Goal: Information Seeking & Learning: Find specific fact

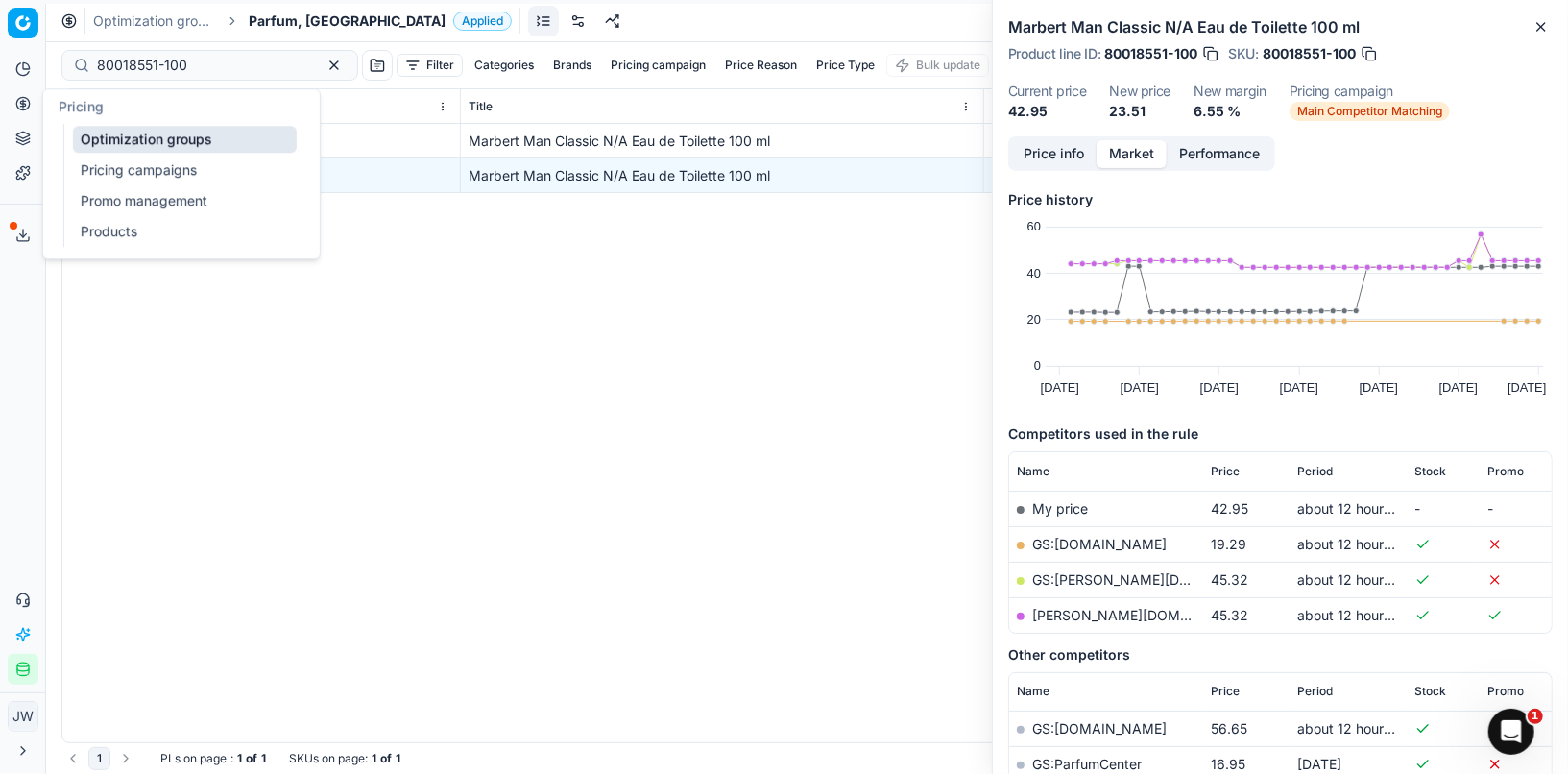
click at [11, 99] on button "Pricing" at bounding box center [23, 103] width 31 height 31
click at [108, 142] on link "Optimization groups" at bounding box center [185, 139] width 224 height 27
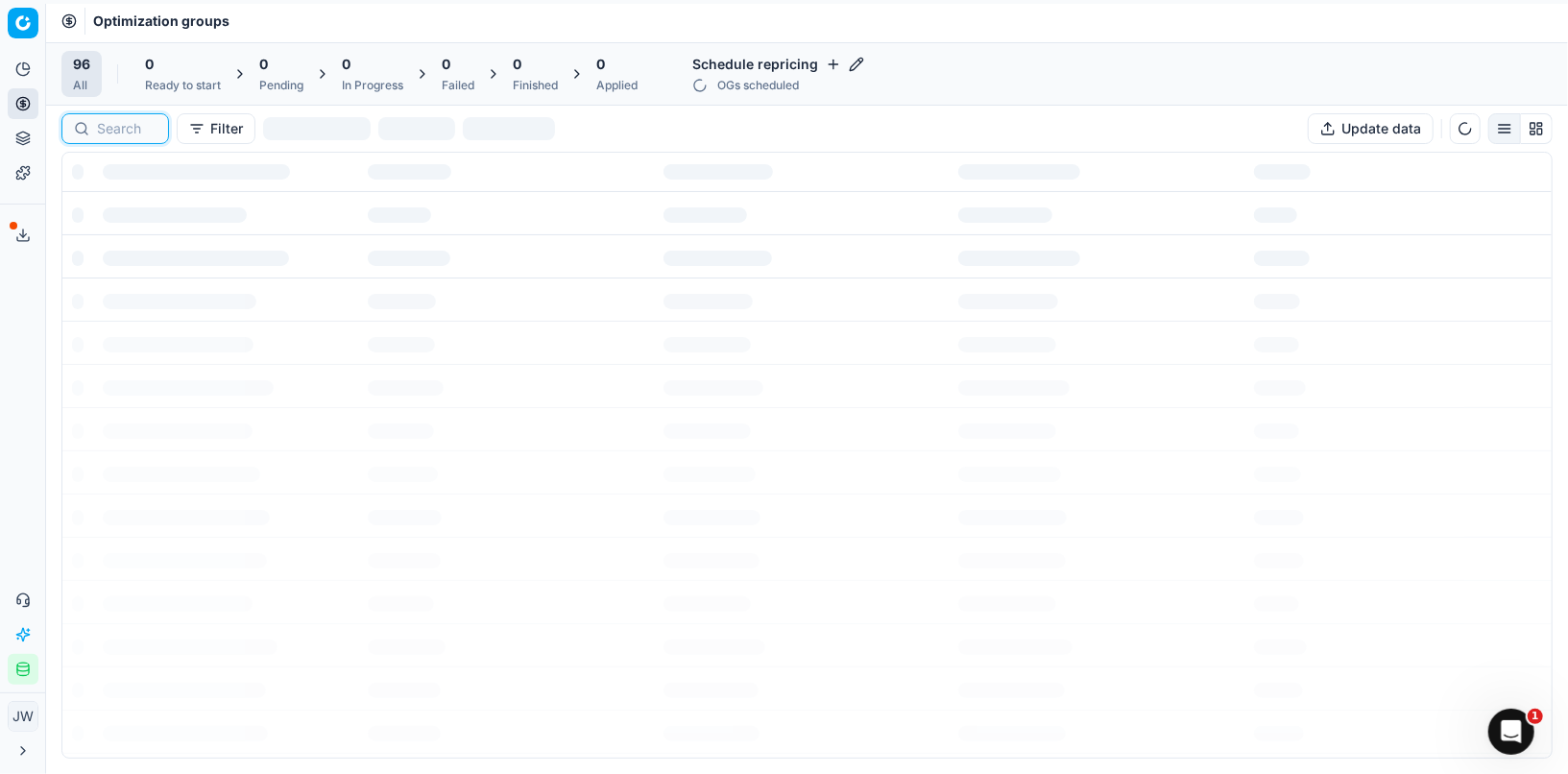
click at [127, 128] on input at bounding box center [127, 128] width 59 height 19
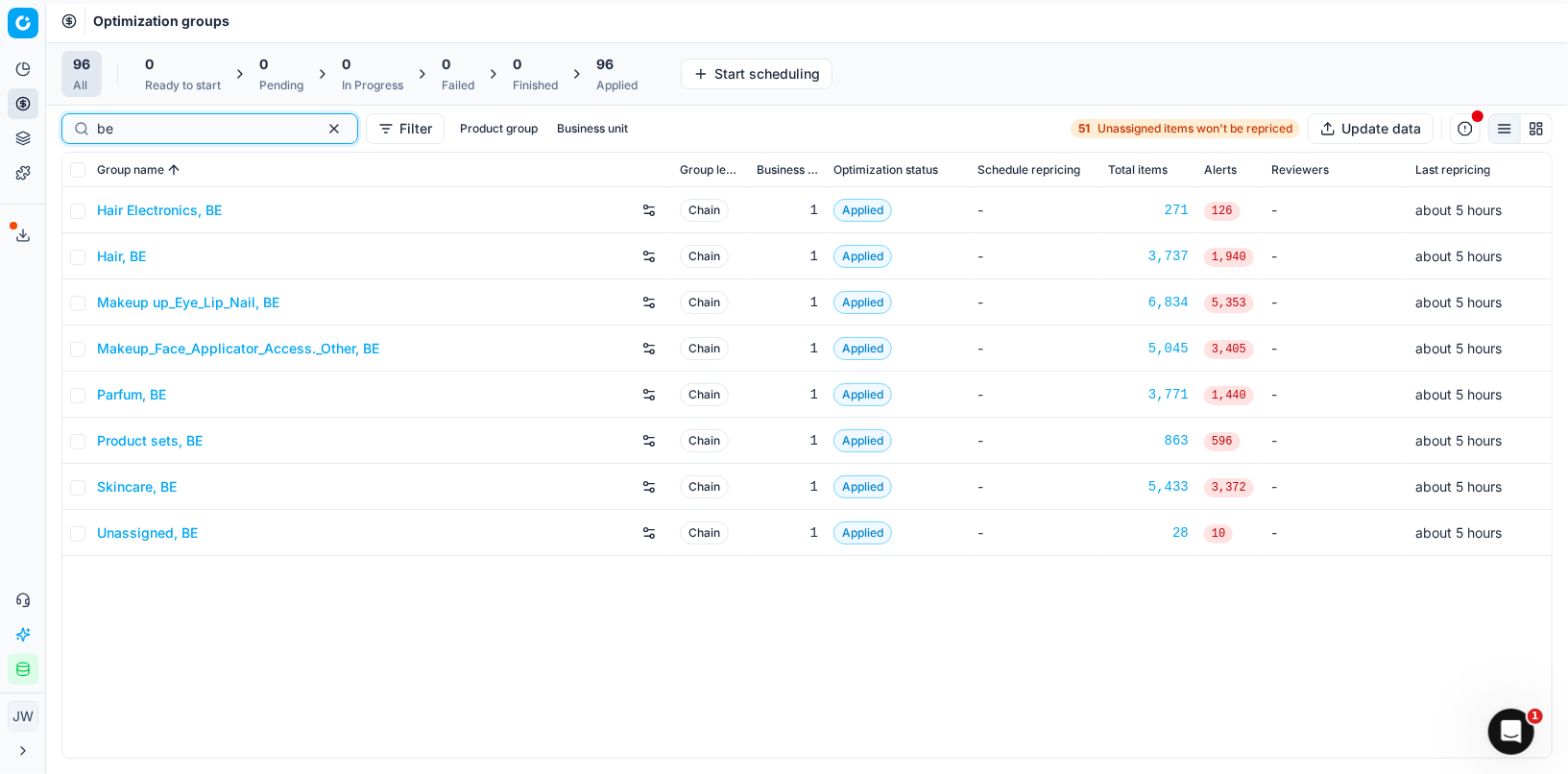
type input "be"
click at [133, 394] on link "Parfum, BE" at bounding box center [132, 394] width 69 height 19
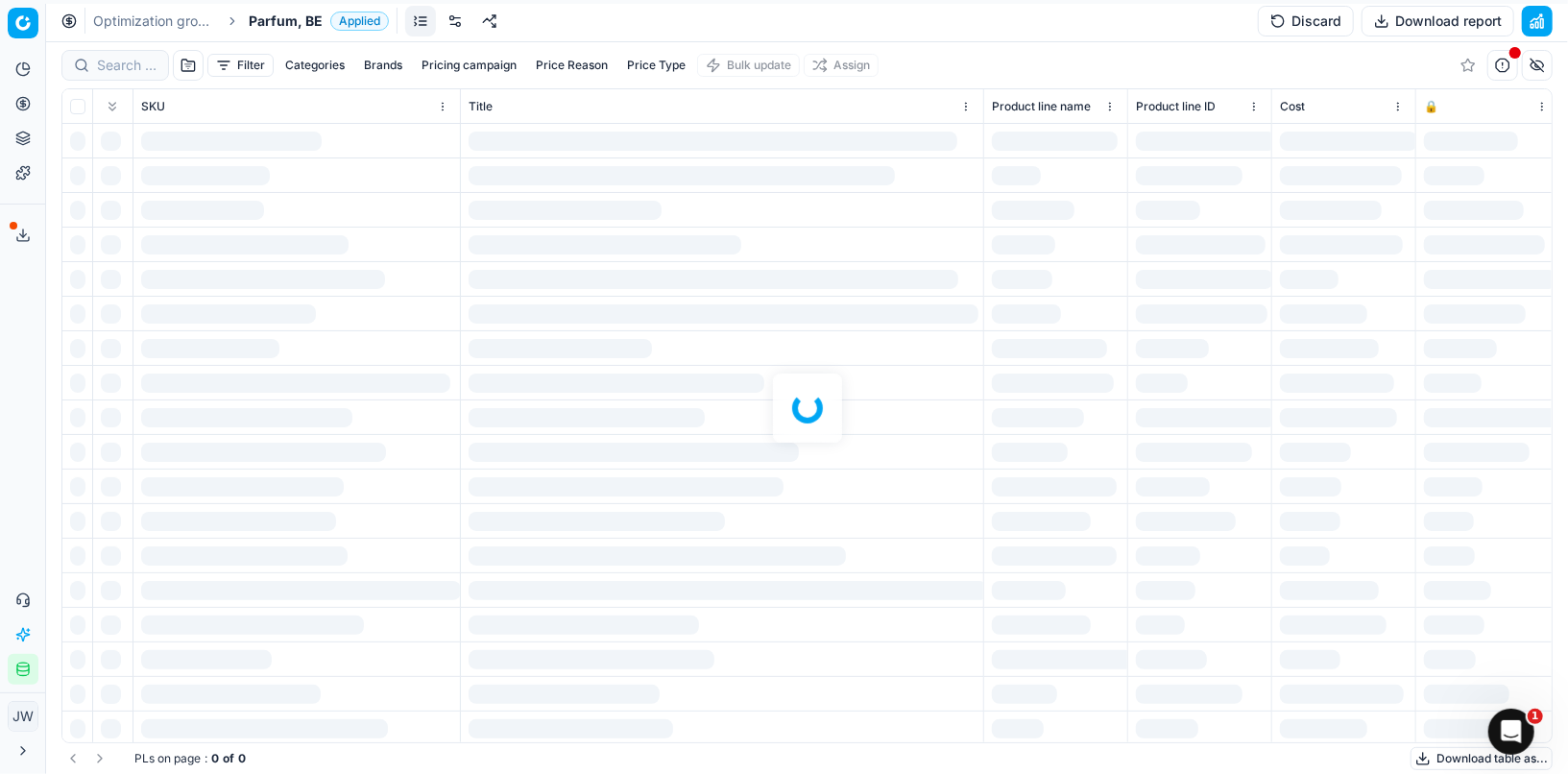
click at [138, 59] on div at bounding box center [807, 408] width 1521 height 731
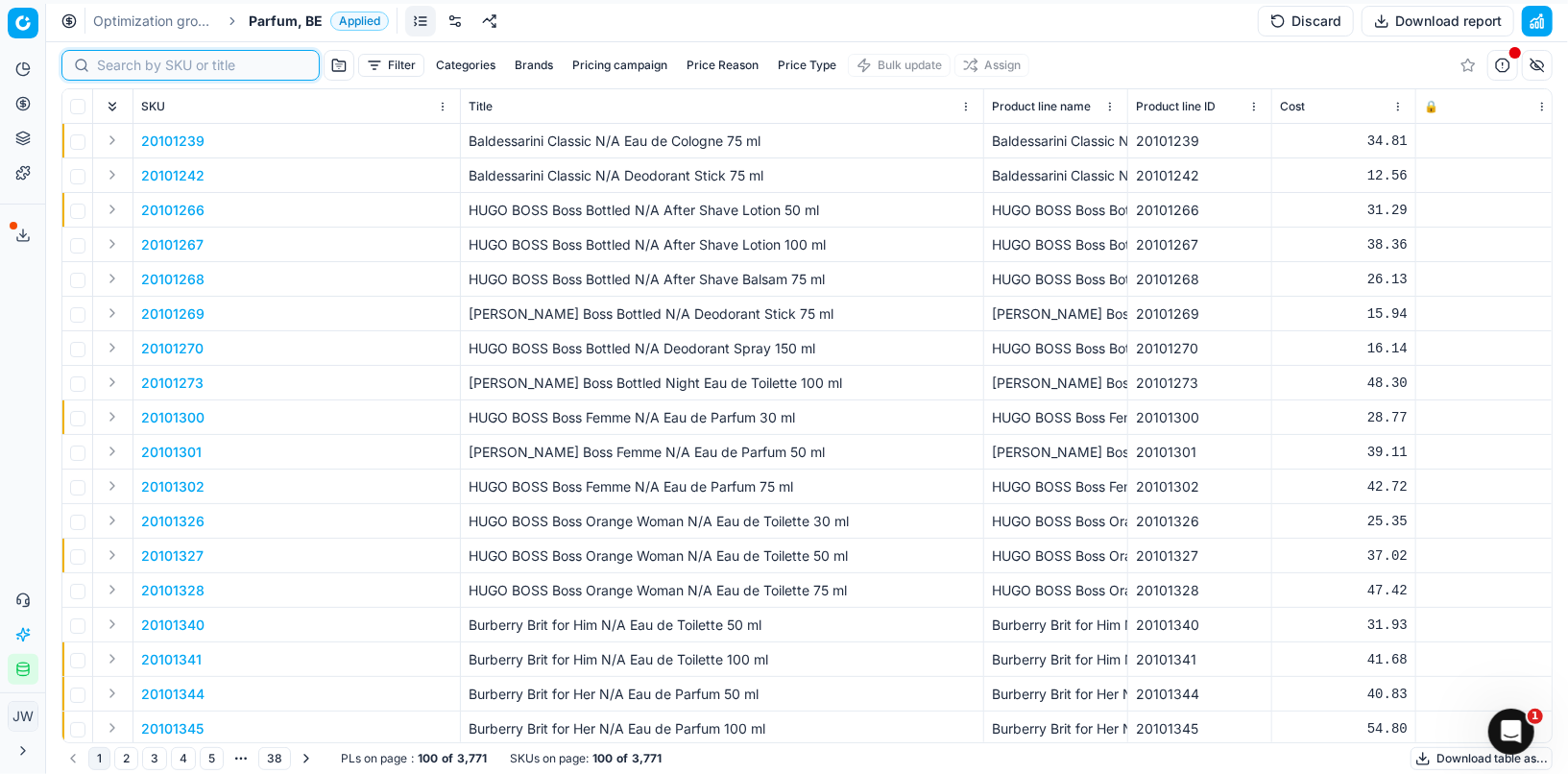
click at [138, 59] on input at bounding box center [202, 64] width 210 height 19
paste input "20103692"
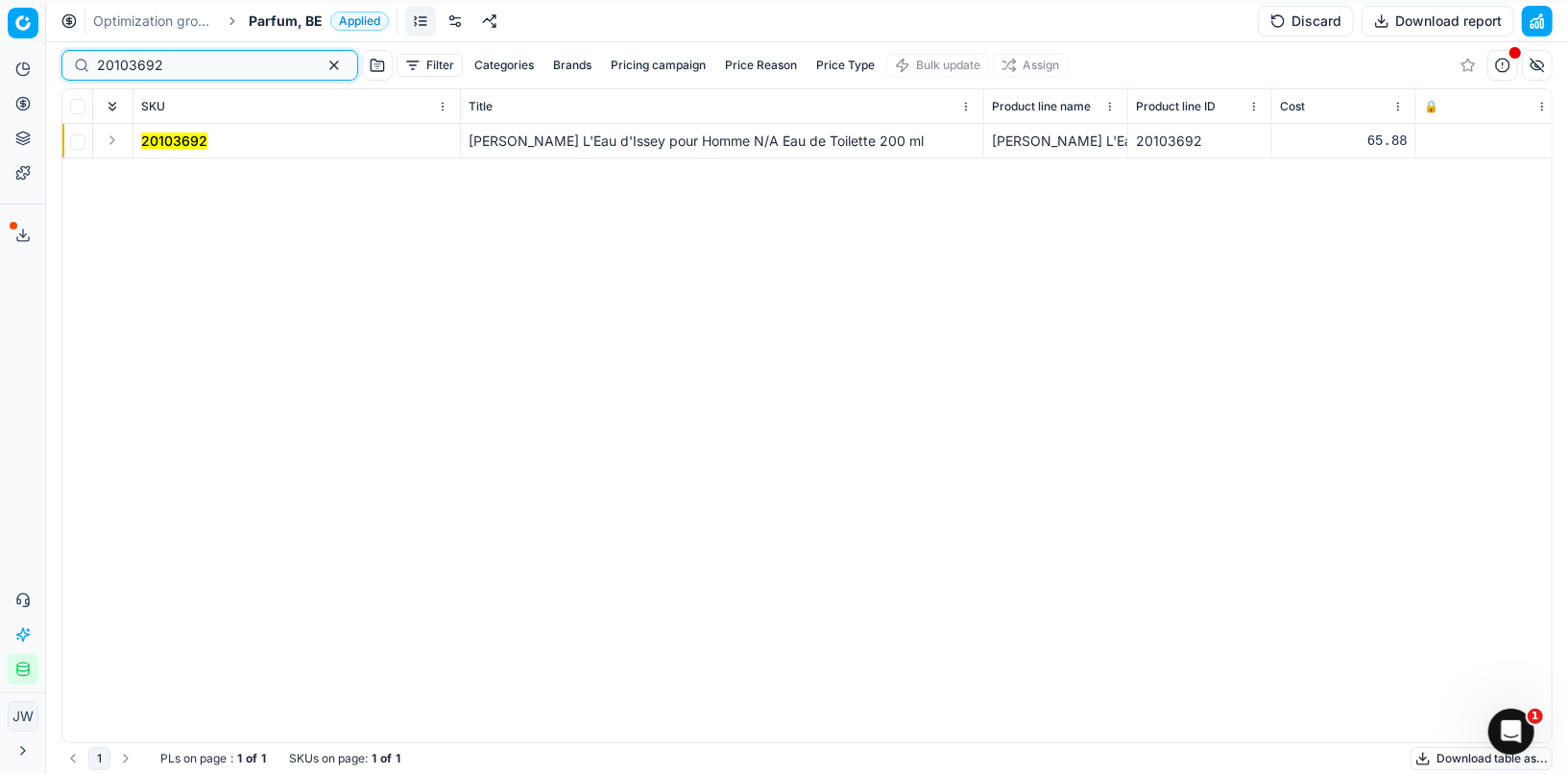
type input "20103692"
click at [116, 136] on button "Expand" at bounding box center [112, 140] width 23 height 23
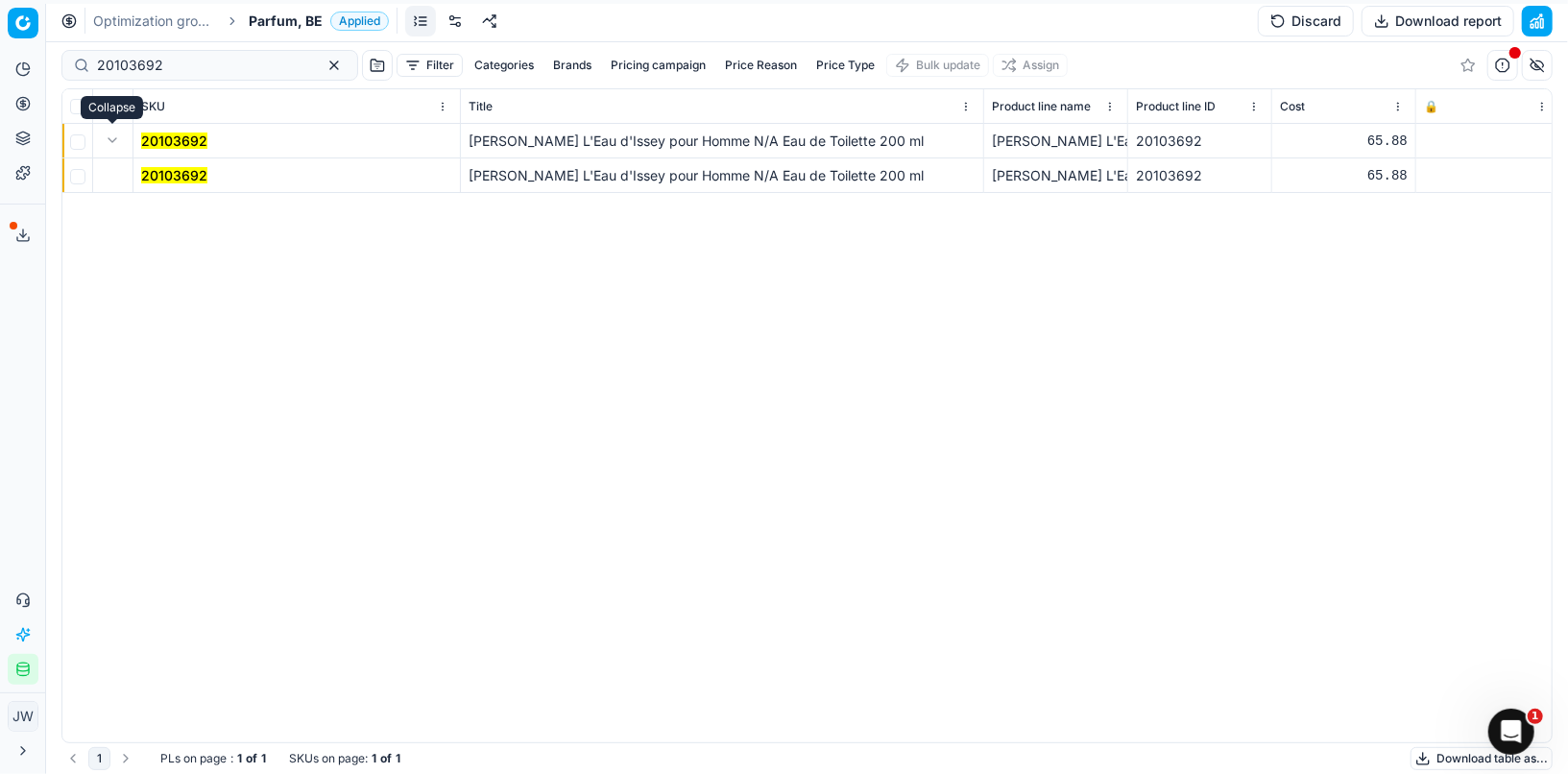
click at [164, 171] on mark "20103692" at bounding box center [174, 175] width 66 height 16
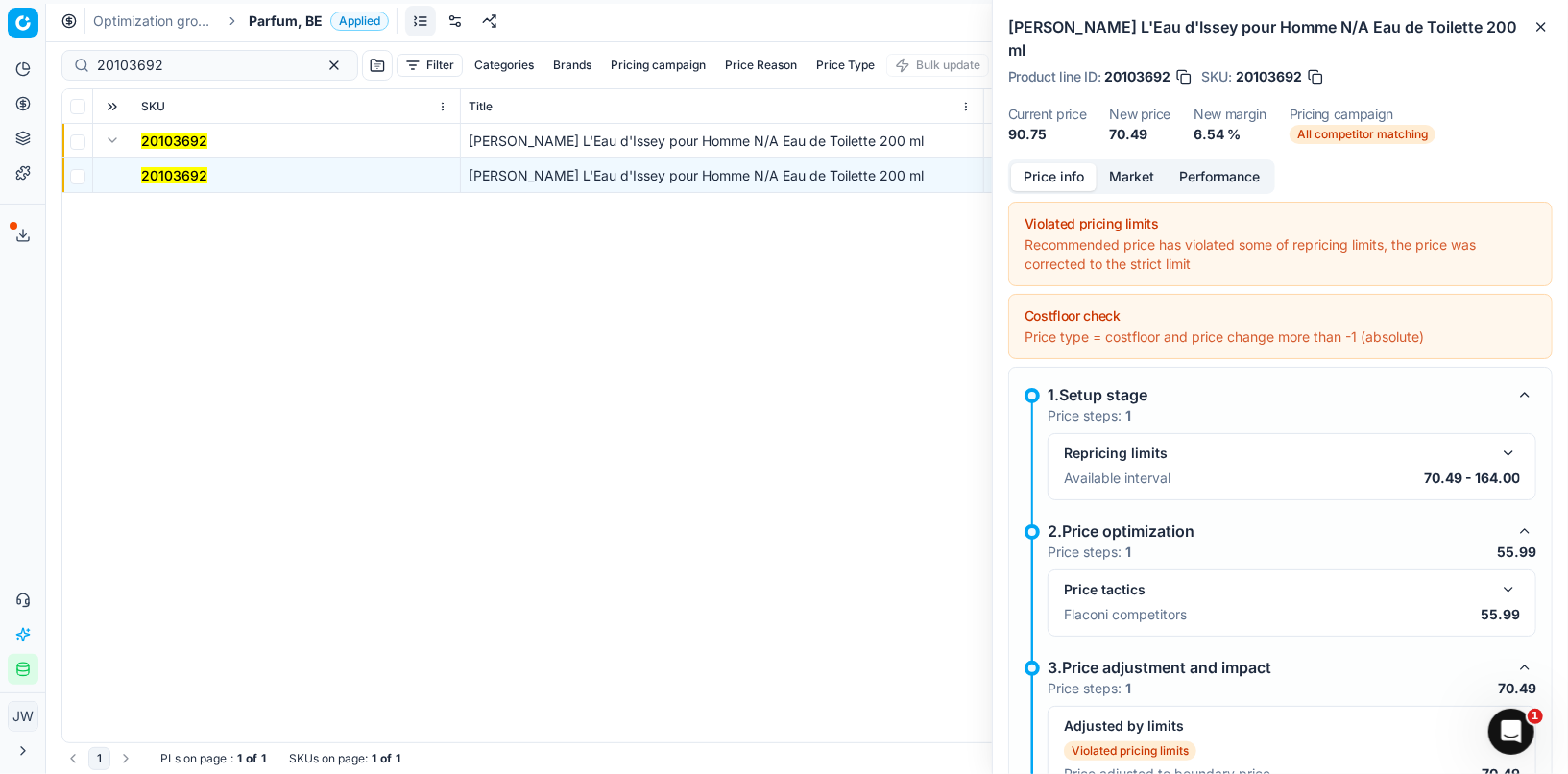
click at [1511, 578] on button "button" at bounding box center [1508, 589] width 23 height 23
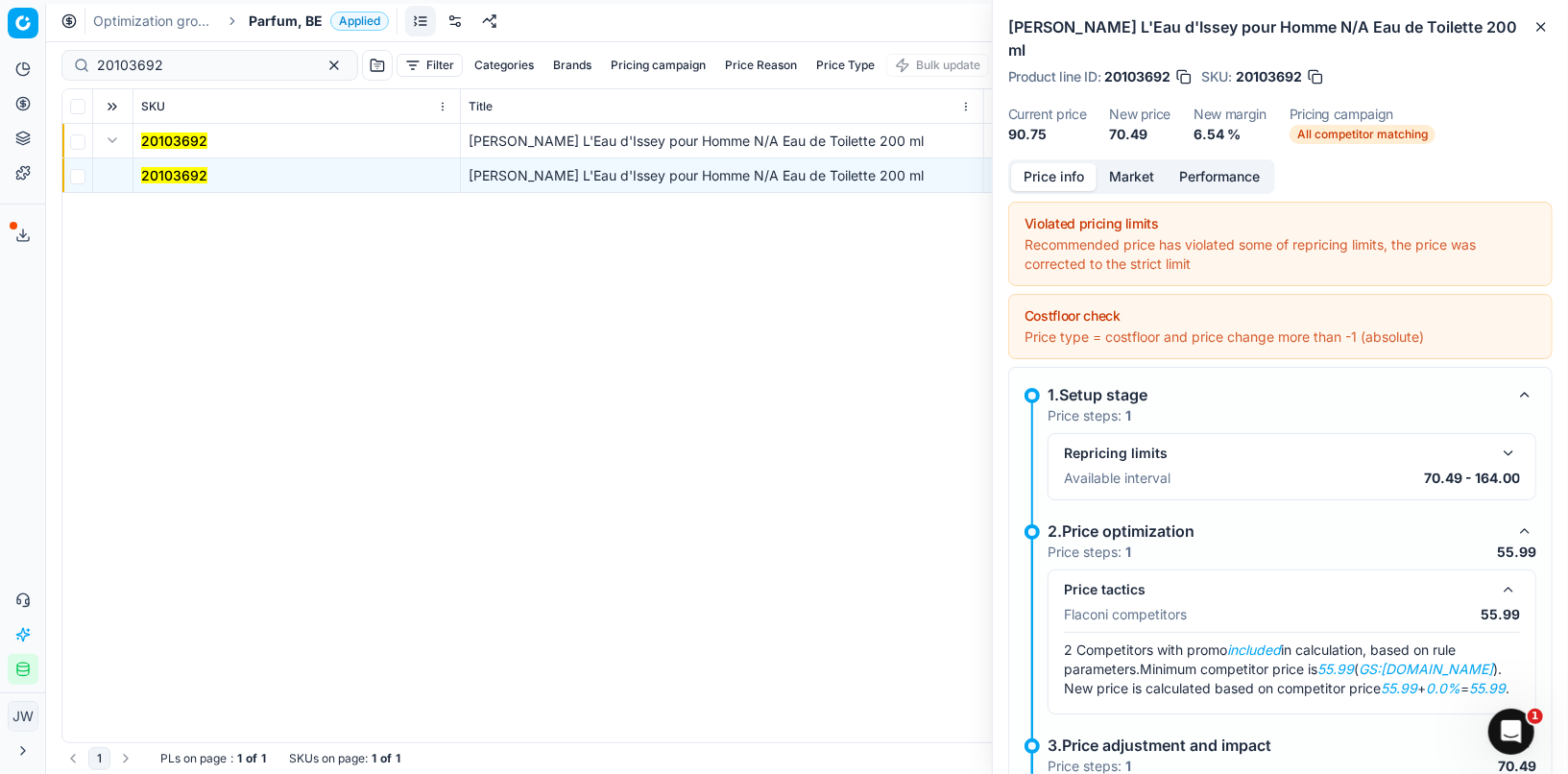
click at [1511, 578] on button "button" at bounding box center [1508, 589] width 23 height 23
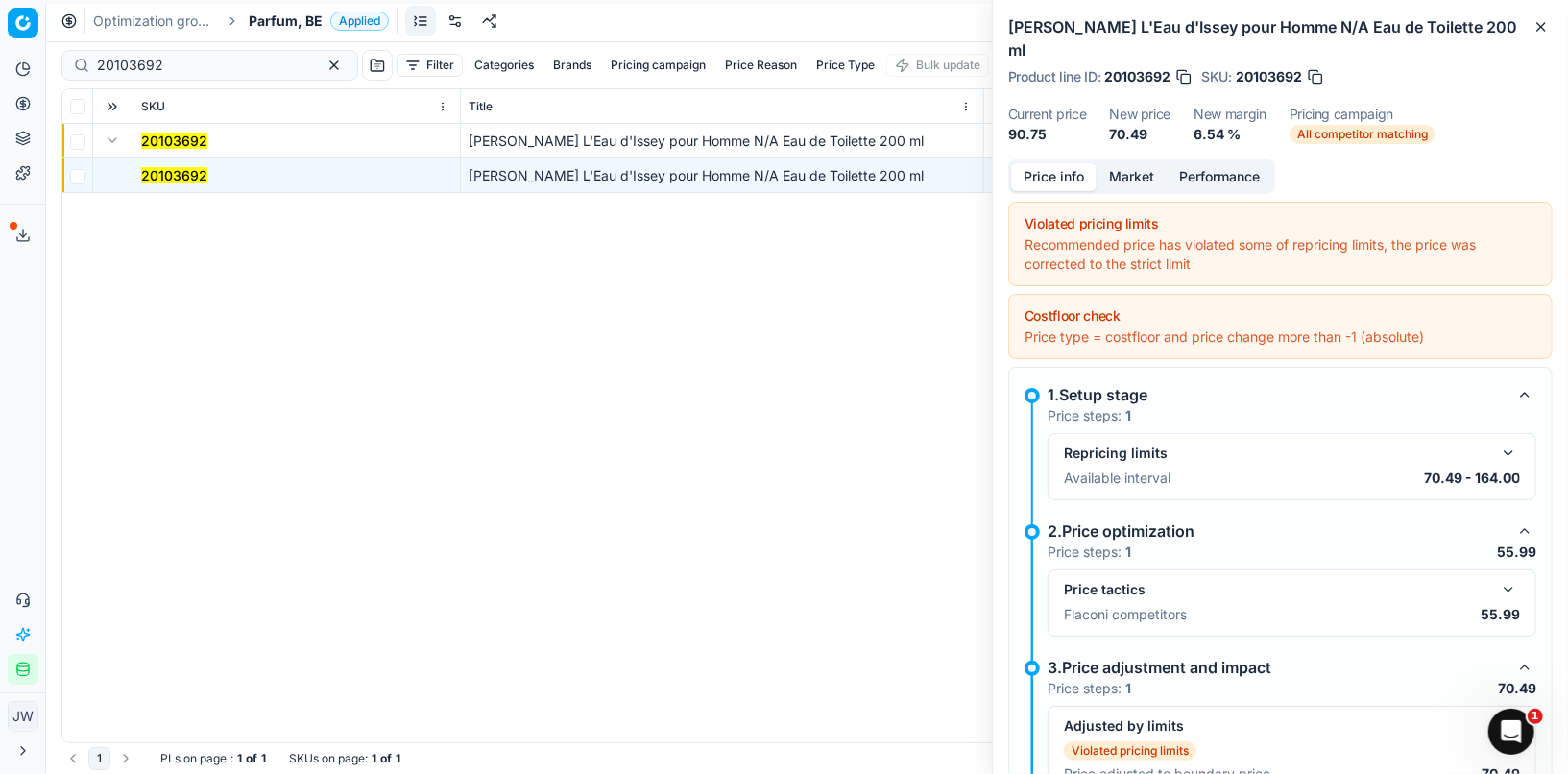
click at [1126, 163] on button "Market" at bounding box center [1130, 177] width 70 height 28
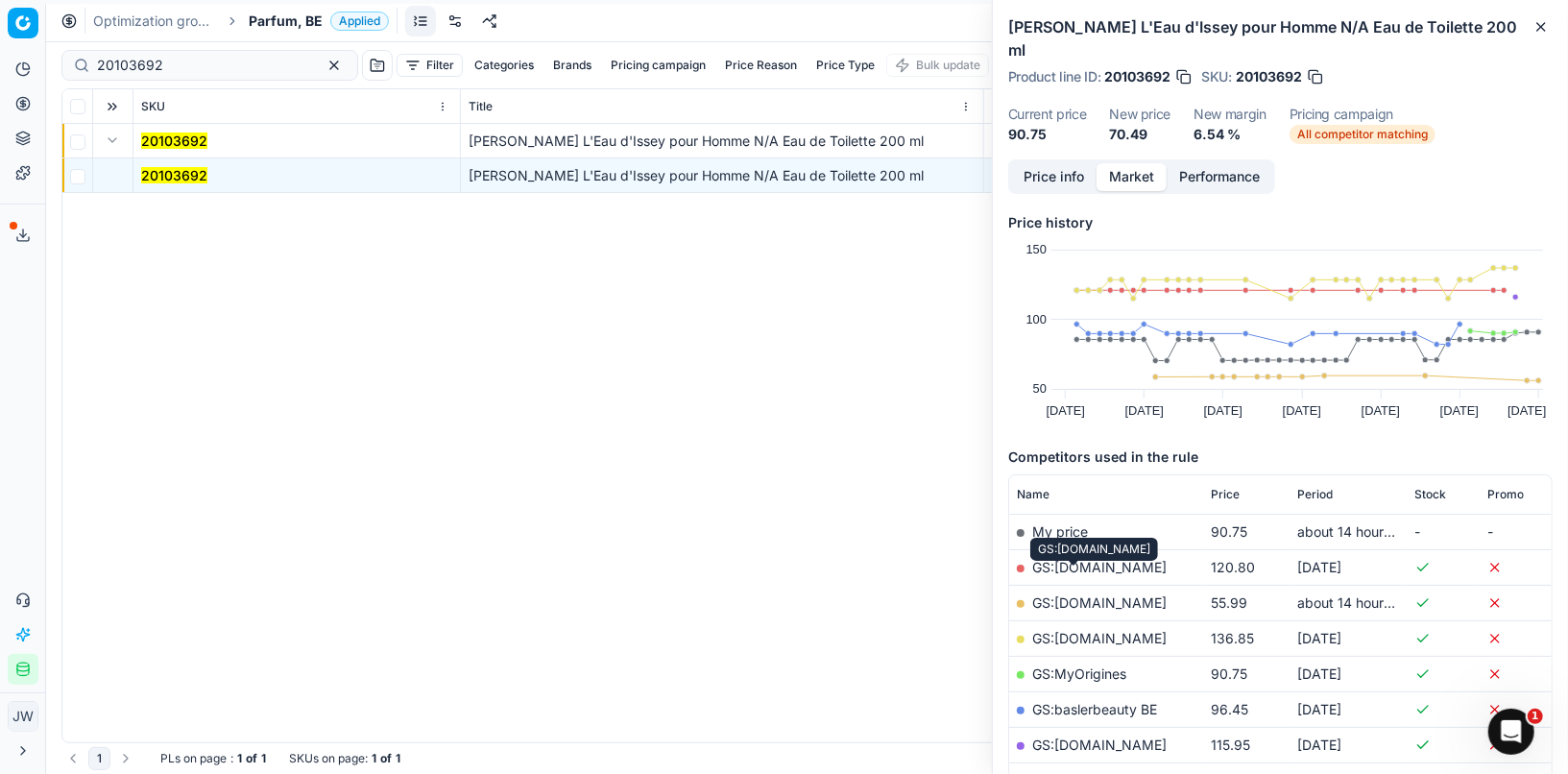
click at [1083, 594] on link "GS:[DOMAIN_NAME]" at bounding box center [1099, 602] width 135 height 16
